Goal: Transaction & Acquisition: Purchase product/service

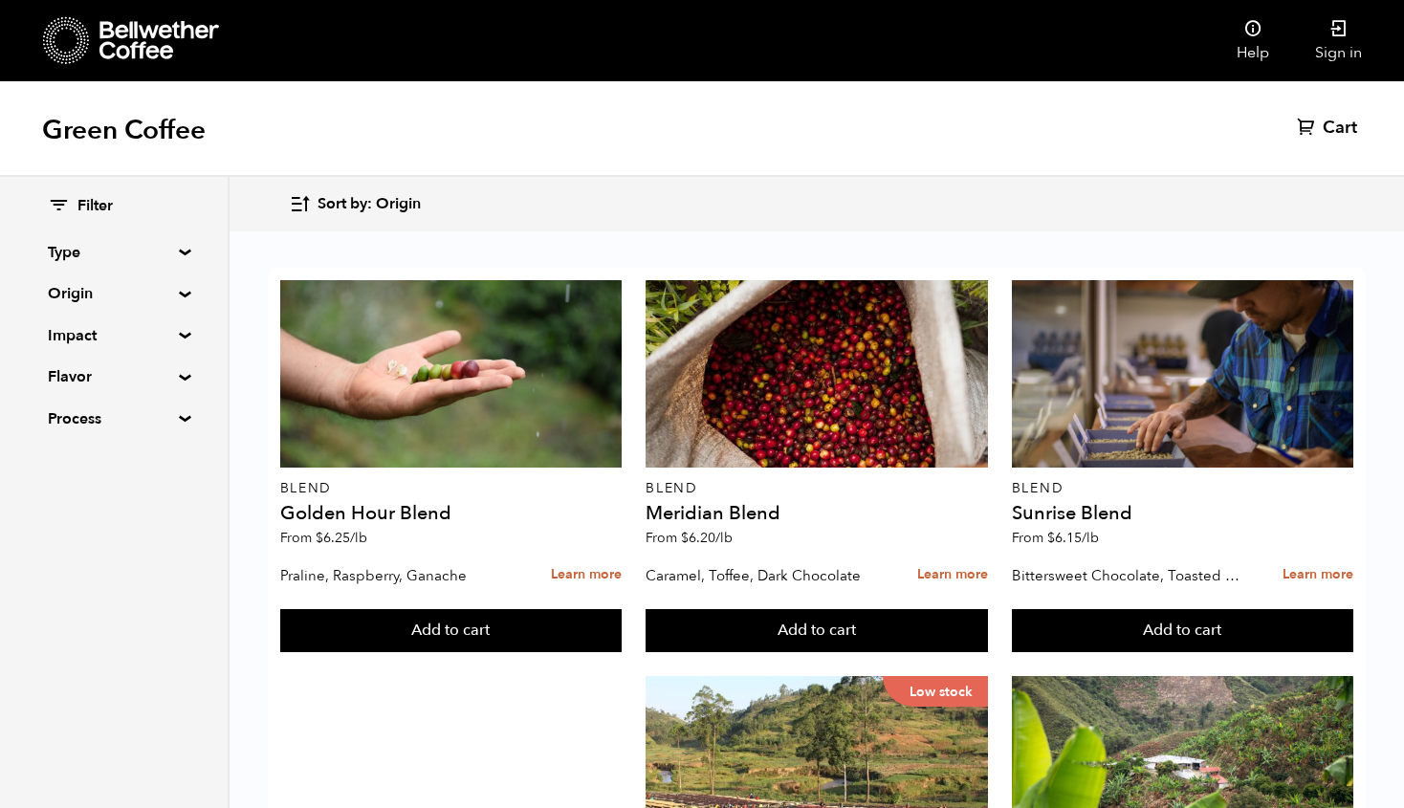
click at [87, 294] on summary "Origin" at bounding box center [114, 293] width 132 height 23
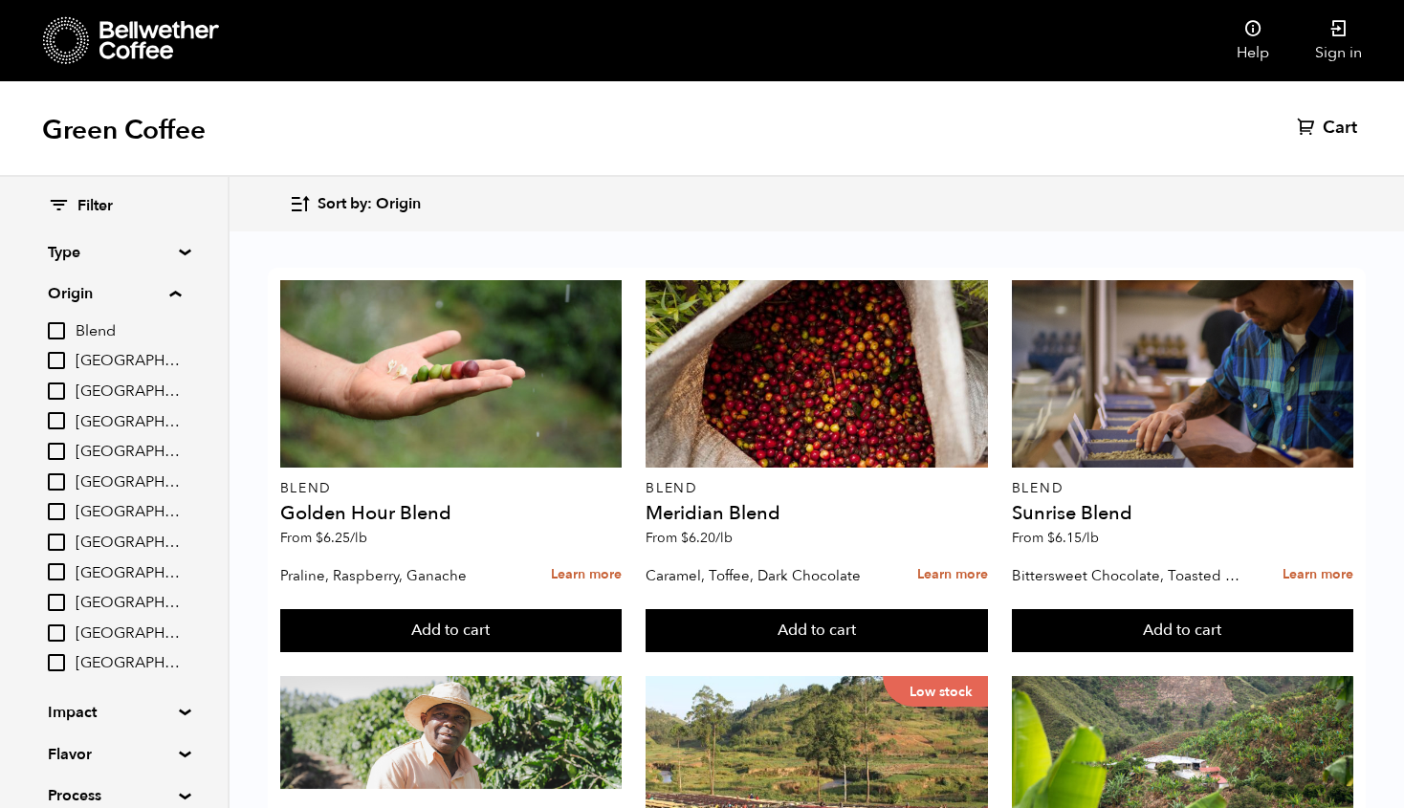
click at [98, 285] on summary "Origin" at bounding box center [114, 293] width 133 height 23
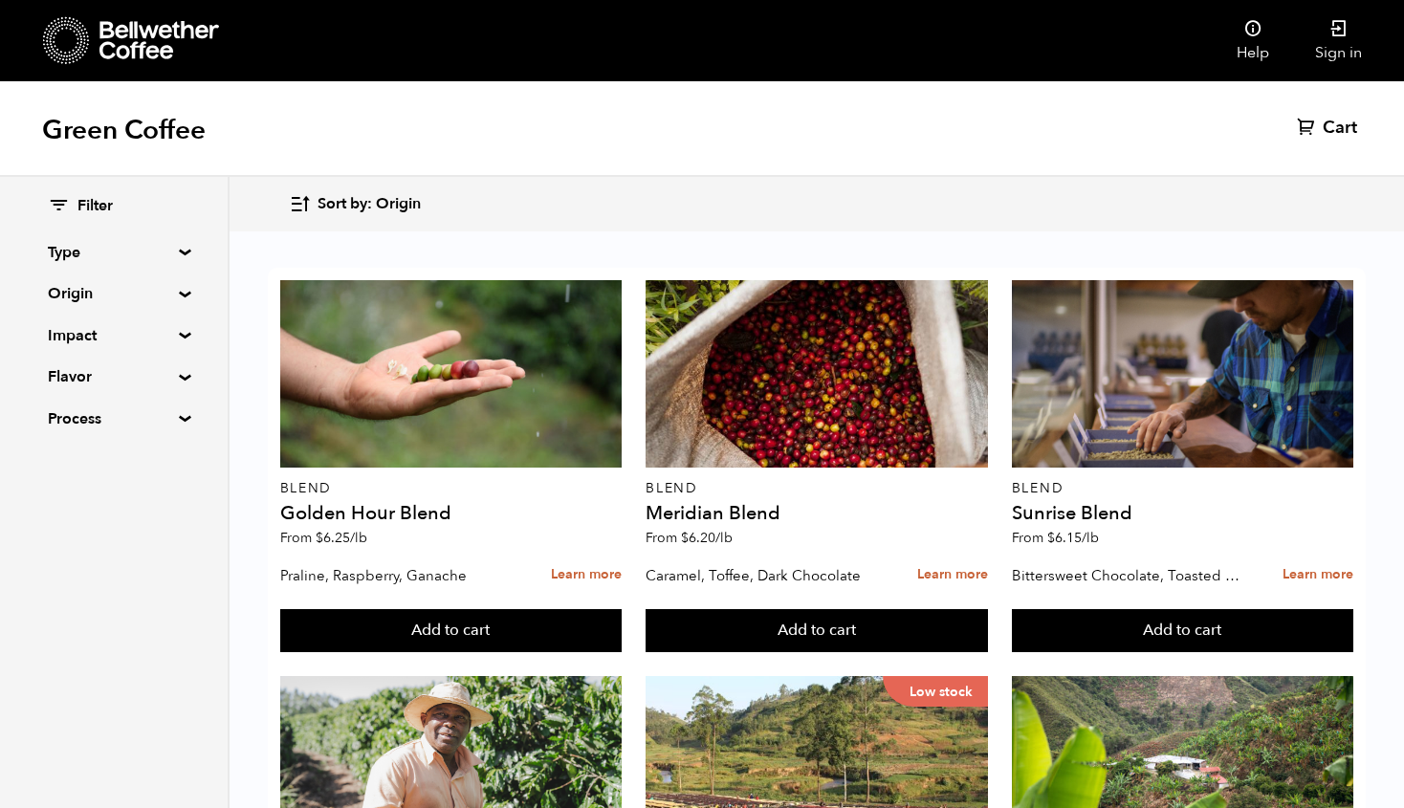
click at [89, 287] on summary "Origin" at bounding box center [114, 293] width 132 height 23
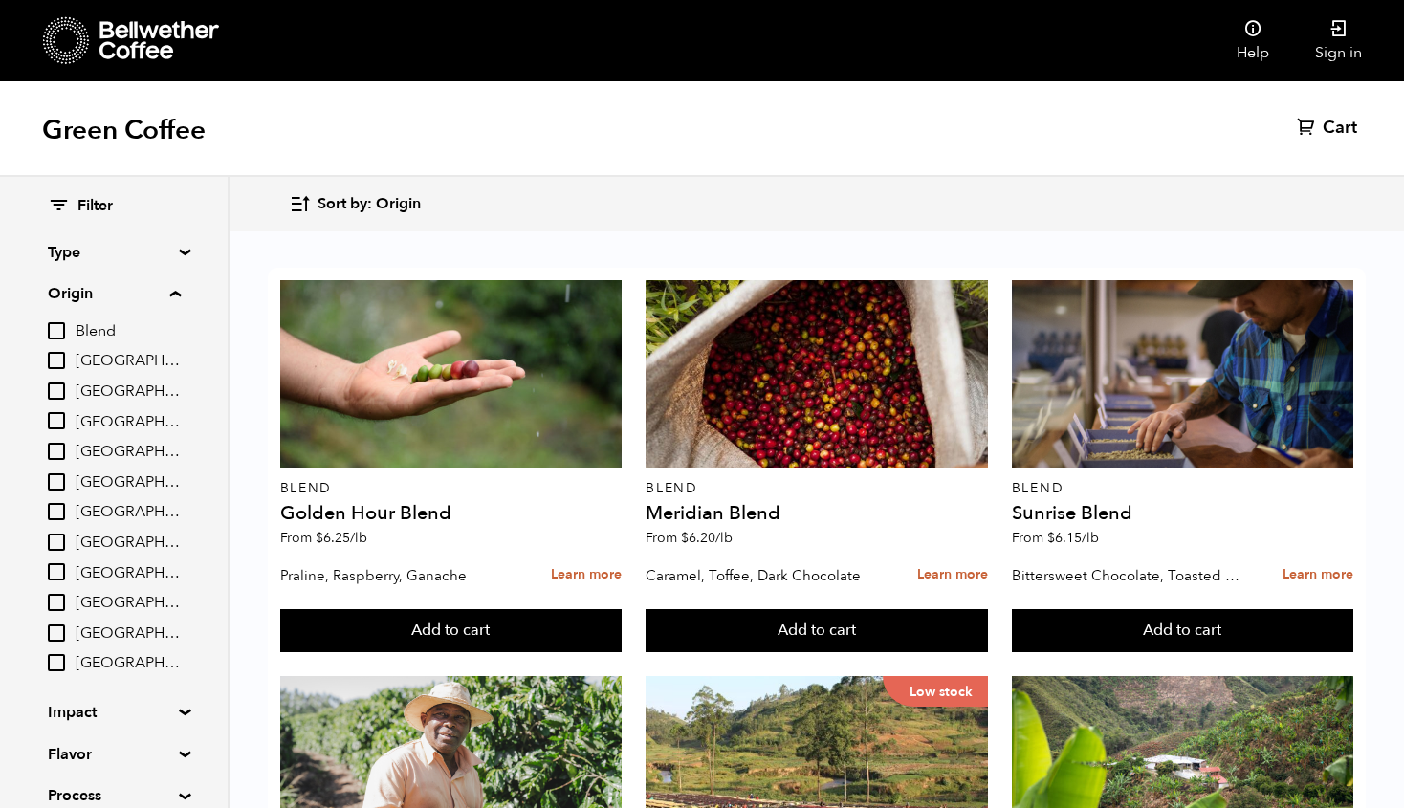
click at [56, 358] on input "[GEOGRAPHIC_DATA]" at bounding box center [56, 360] width 17 height 17
checkbox input "true"
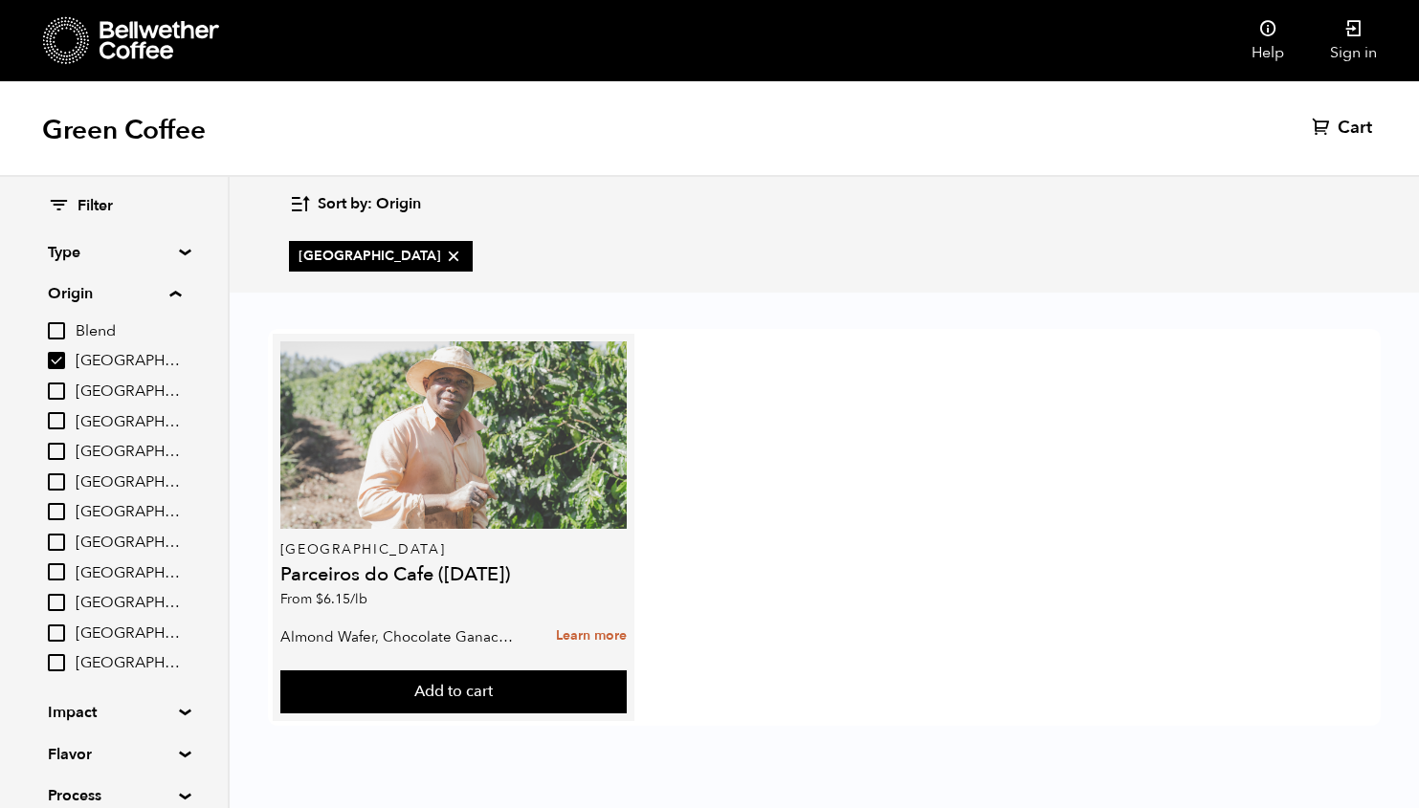
click at [458, 454] on div at bounding box center [453, 436] width 346 height 188
click at [533, 434] on div at bounding box center [453, 436] width 346 height 188
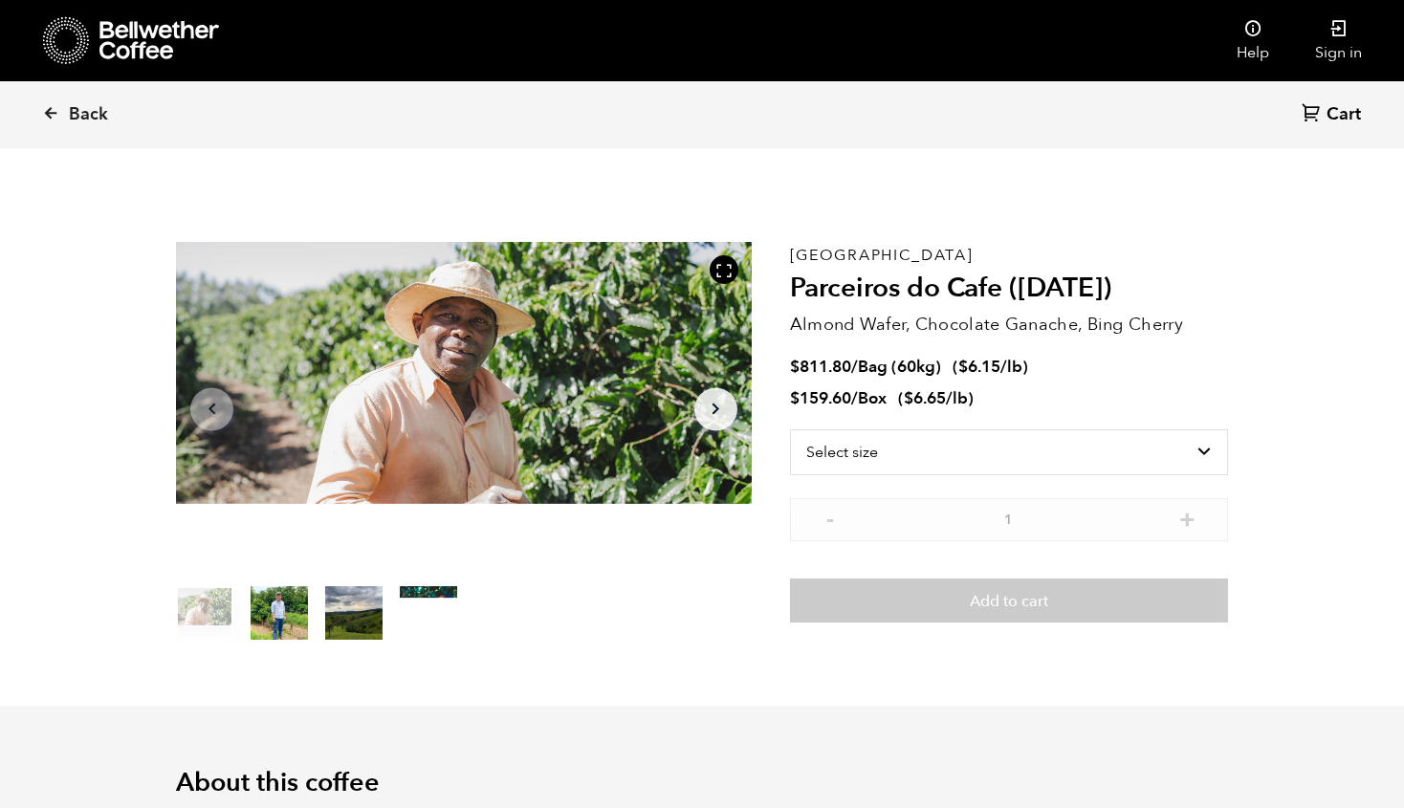
scroll to position [832, 1019]
